Goal: Check status: Check status

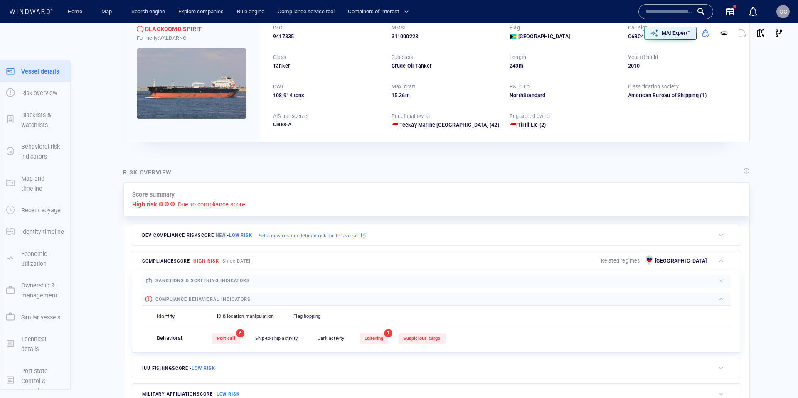
scroll to position [12, 0]
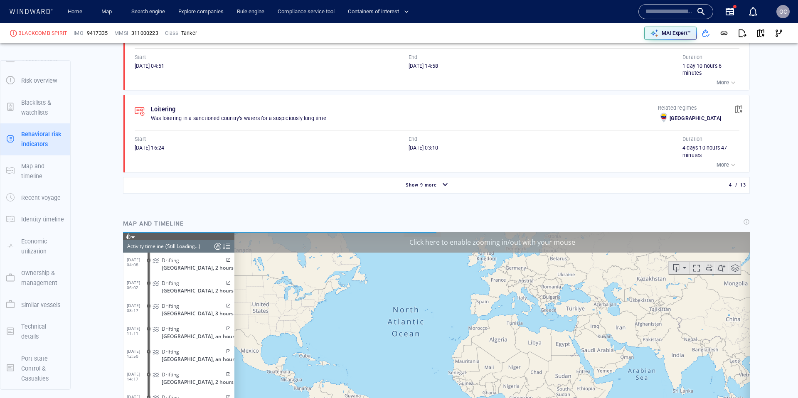
scroll to position [5705, 0]
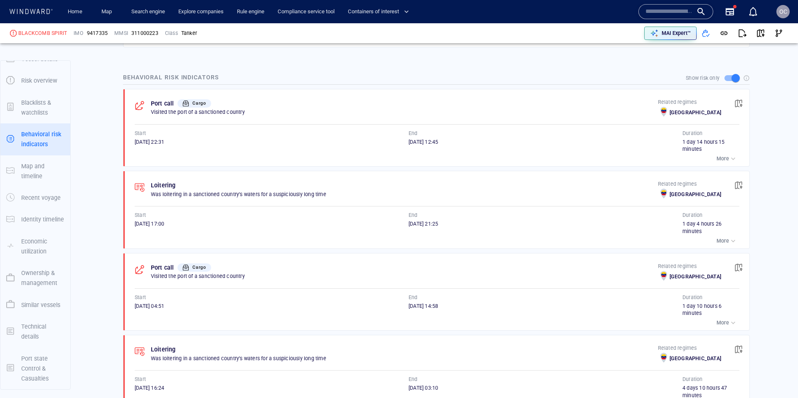
scroll to position [389, 0]
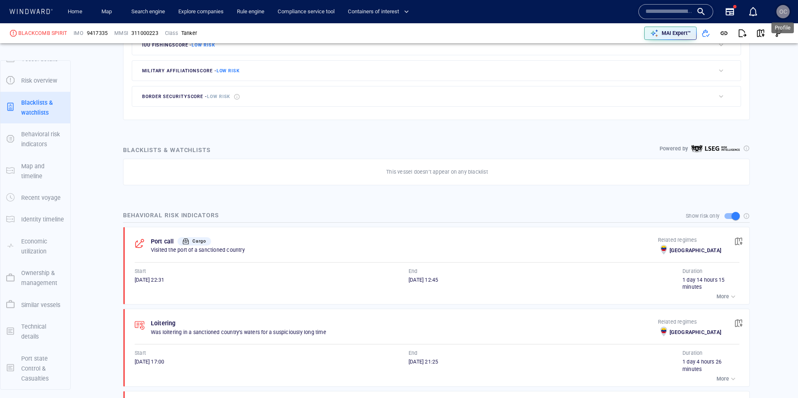
click at [781, 13] on span "OC" at bounding box center [783, 11] width 8 height 7
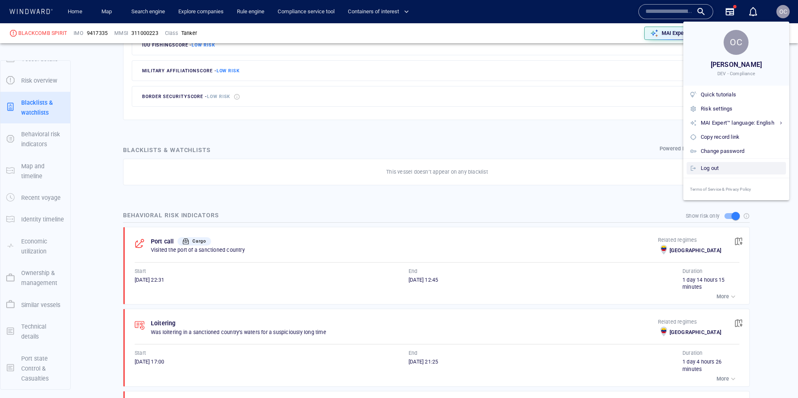
click at [714, 168] on div "Log out" at bounding box center [741, 168] width 82 height 9
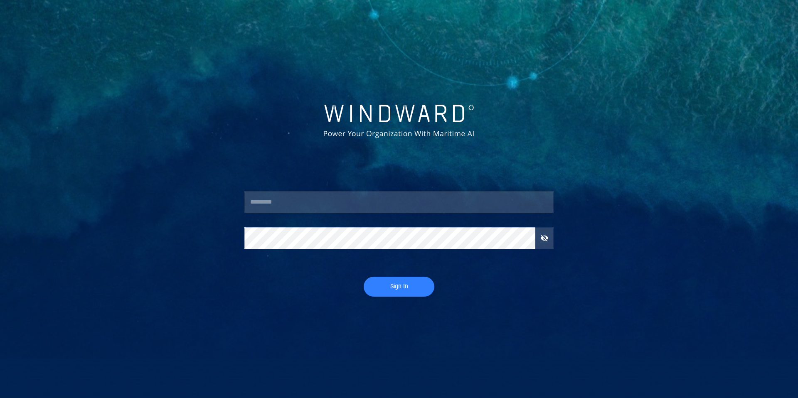
click at [317, 203] on input "text" at bounding box center [398, 202] width 309 height 22
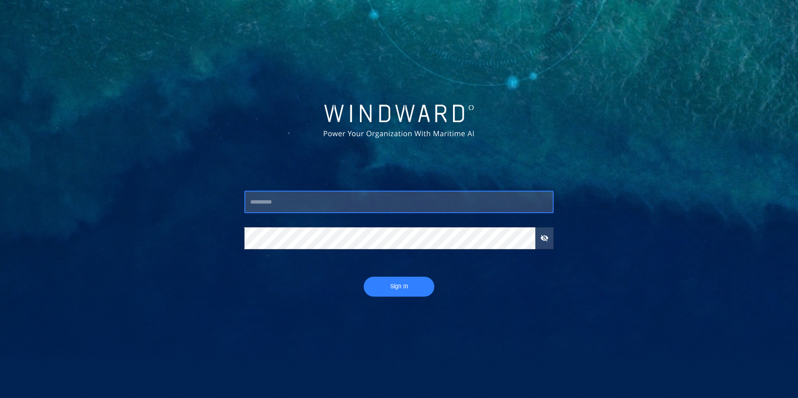
type input "****"
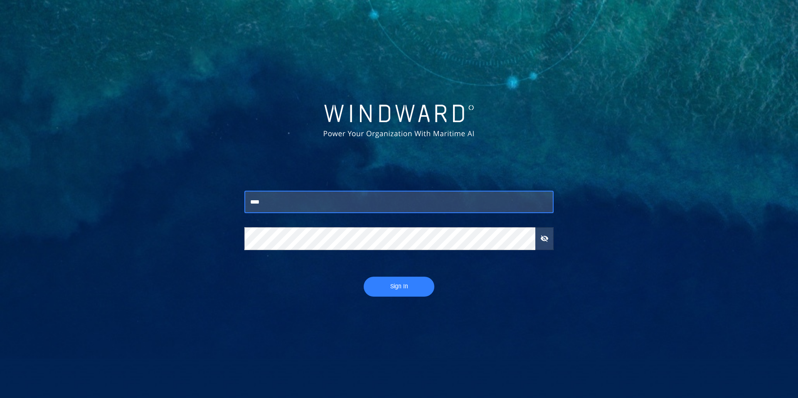
click at [393, 285] on span "Sign In" at bounding box center [399, 286] width 54 height 10
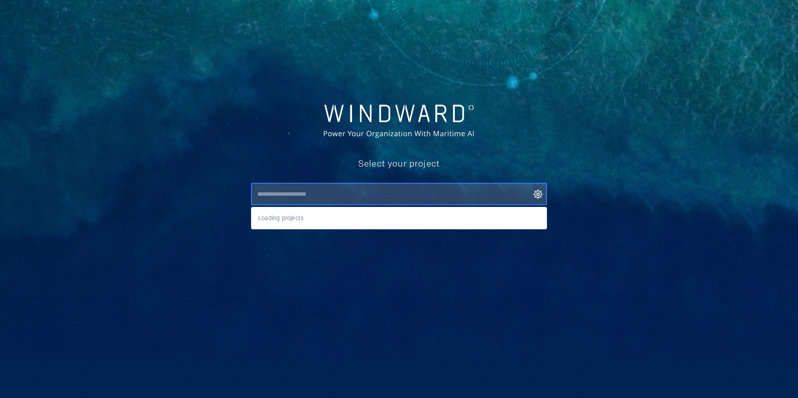
click at [350, 191] on input "text" at bounding box center [401, 194] width 292 height 15
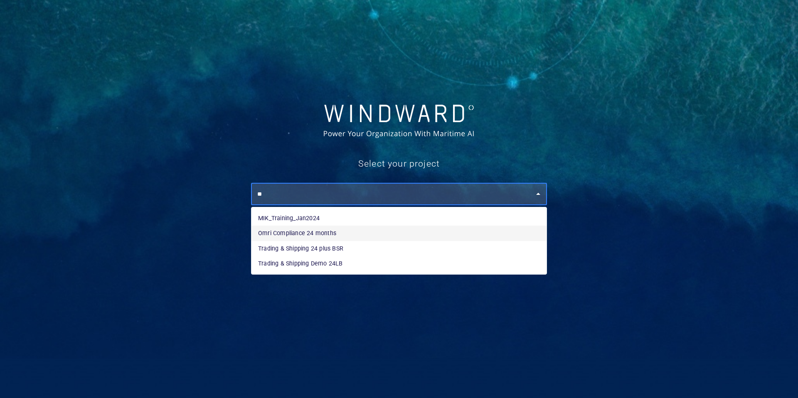
click at [295, 232] on li "Omri Compliance 24 months" at bounding box center [398, 233] width 295 height 15
type input "**********"
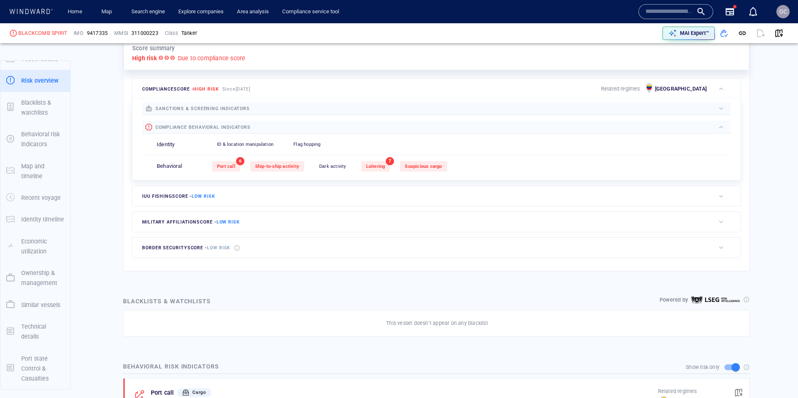
scroll to position [879, 0]
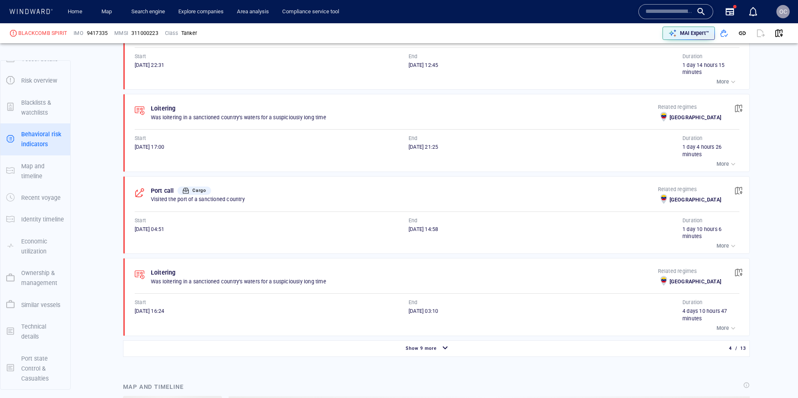
scroll to position [558, 0]
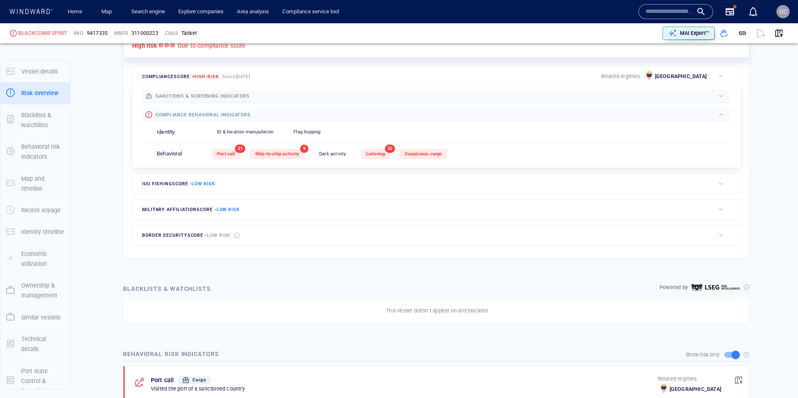
scroll to position [12, 0]
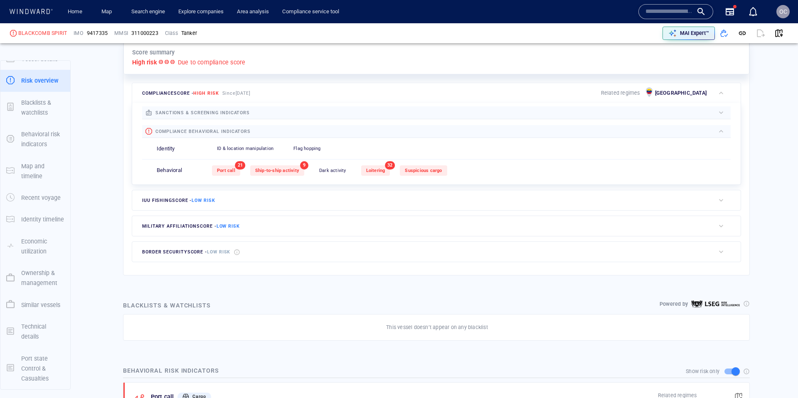
scroll to position [165, 0]
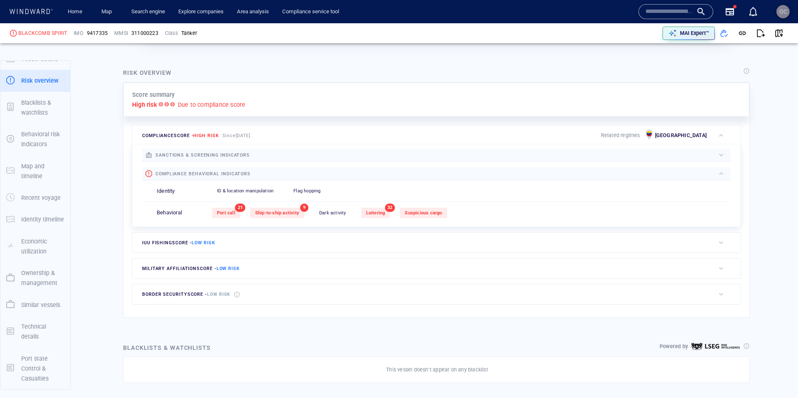
click at [777, 10] on div "OC" at bounding box center [782, 11] width 13 height 13
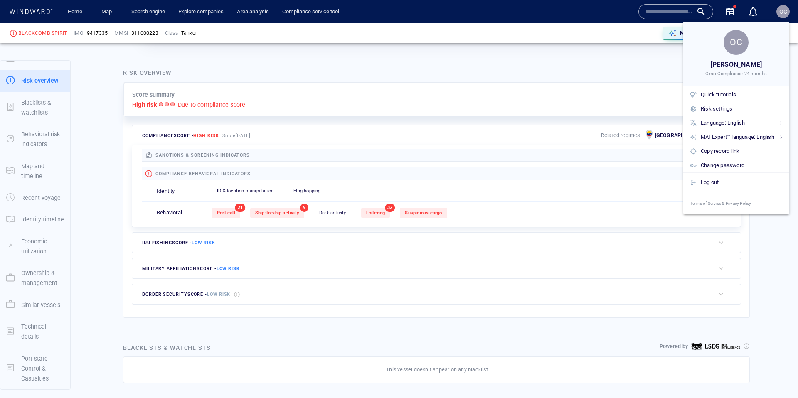
click at [596, 66] on div at bounding box center [399, 199] width 798 height 398
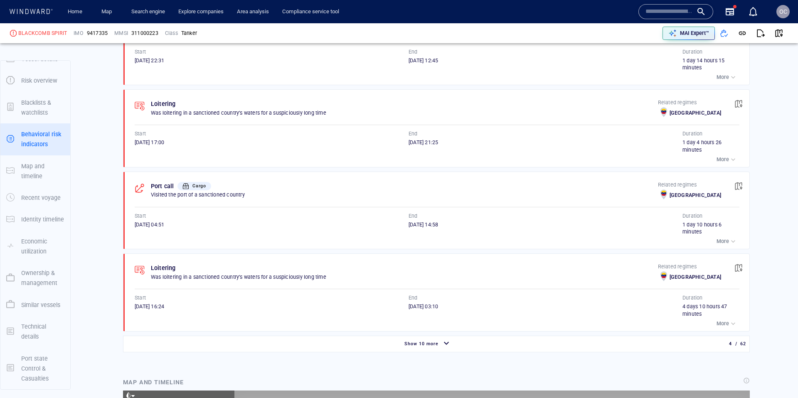
scroll to position [5643, 0]
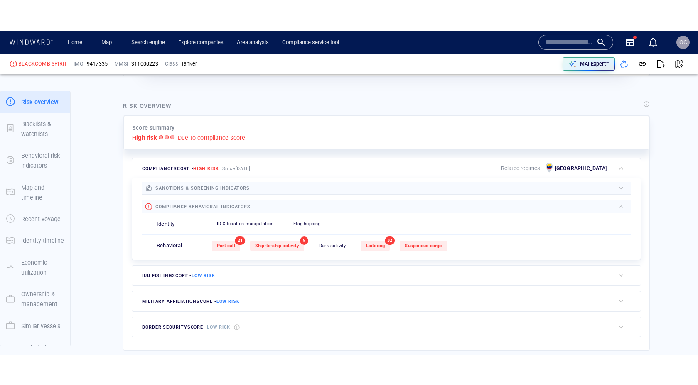
scroll to position [22, 0]
